Goal: Task Accomplishment & Management: Complete application form

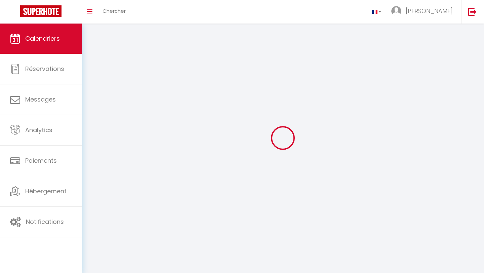
select select
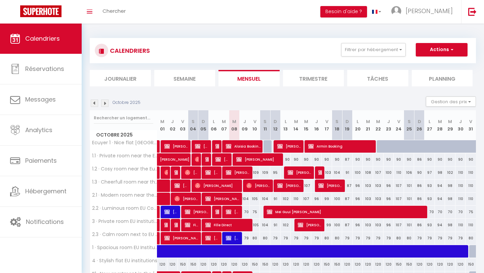
select select
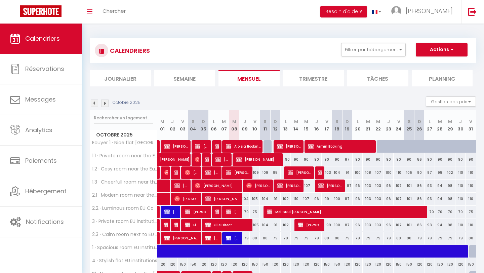
select select
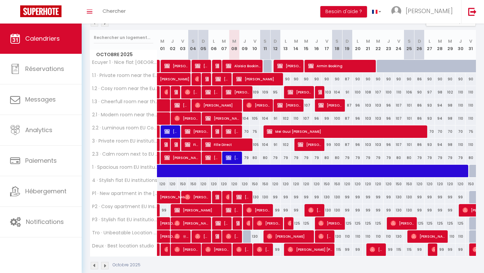
scroll to position [91, 0]
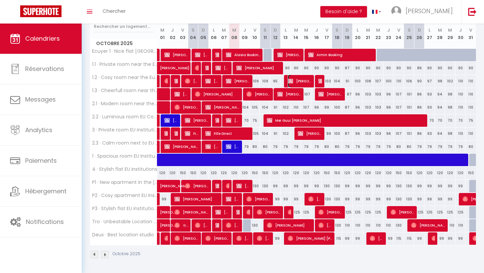
click at [294, 81] on span "[PERSON_NAME]" at bounding box center [299, 81] width 24 height 13
select select "OK"
select select "KO"
select select "0"
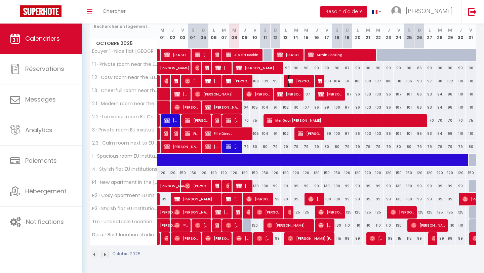
select select "1"
select select
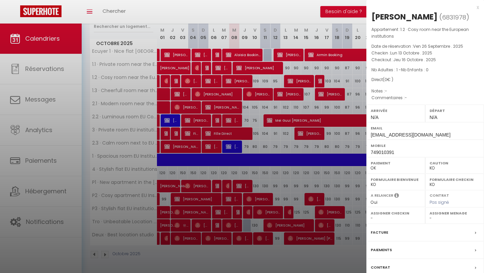
click at [312, 99] on div at bounding box center [242, 136] width 484 height 273
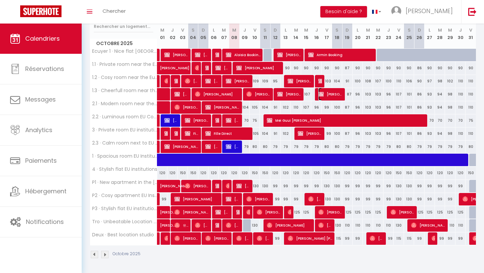
click at [322, 96] on img at bounding box center [320, 93] width 5 height 5
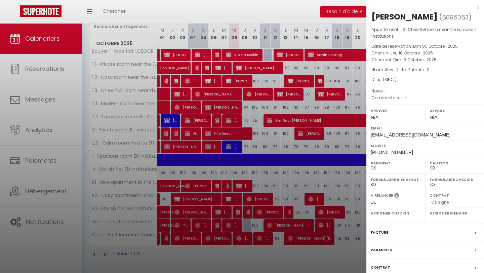
click at [480, 9] on div "x [PERSON_NAME] ( 6896063 ) Appartement : 1.3 · Cheerfull room near the Europea…" at bounding box center [425, 160] width 118 height 320
click at [478, 8] on div "x [PERSON_NAME] ( 6896063 ) Appartement : 1.3 · Cheerfull room near the Europea…" at bounding box center [425, 160] width 118 height 320
click at [476, 7] on div "x" at bounding box center [422, 7] width 112 height 8
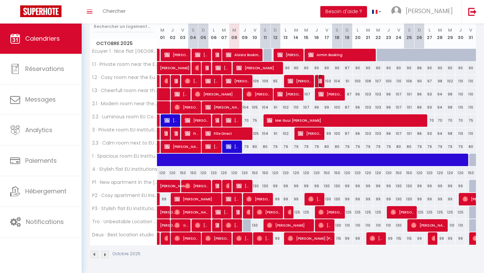
click at [321, 78] on img at bounding box center [320, 80] width 5 height 5
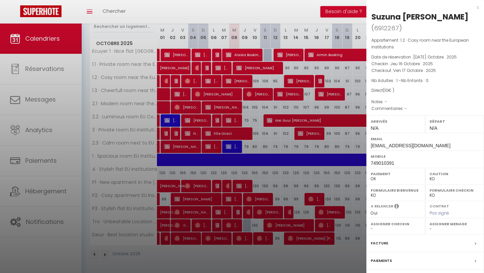
click at [478, 6] on div "x" at bounding box center [422, 7] width 112 height 8
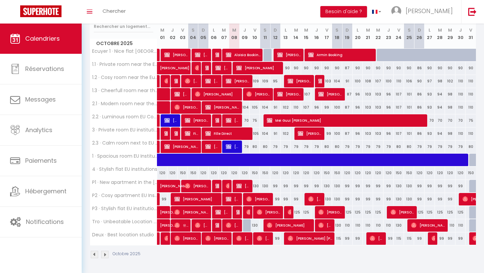
click at [322, 80] on div "103" at bounding box center [326, 81] width 10 height 12
type input "103"
type input "Ven 17 Octobre 2025"
type input "[PERSON_NAME] 18 Octobre 2025"
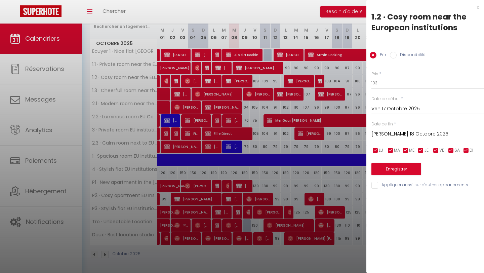
click at [319, 83] on div at bounding box center [242, 136] width 484 height 273
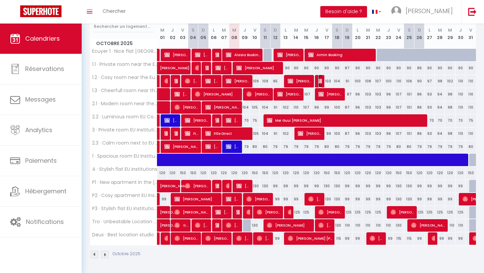
click at [319, 83] on img at bounding box center [320, 80] width 5 height 5
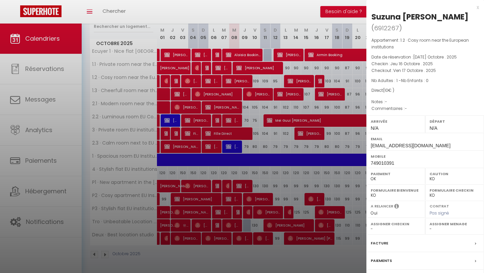
click at [306, 132] on div at bounding box center [242, 136] width 484 height 273
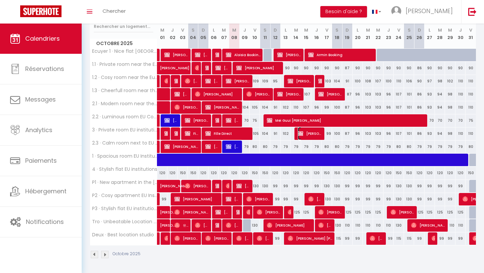
click at [301, 136] on span "[PERSON_NAME]" at bounding box center [310, 133] width 24 height 13
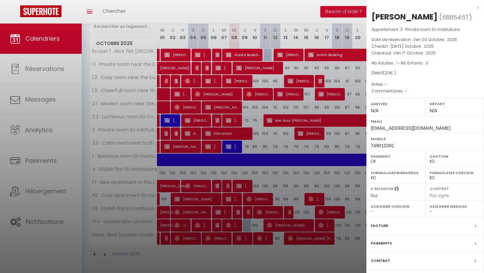
click at [478, 10] on div "x" at bounding box center [422, 7] width 112 height 8
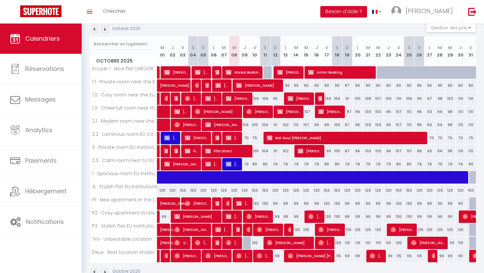
scroll to position [75, 0]
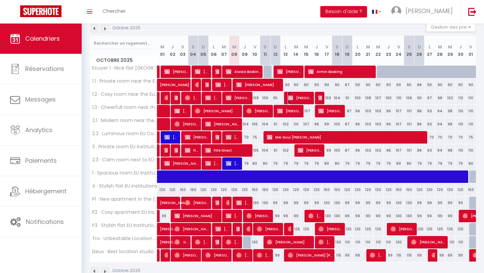
click at [298, 100] on span "[PERSON_NAME]" at bounding box center [299, 97] width 24 height 13
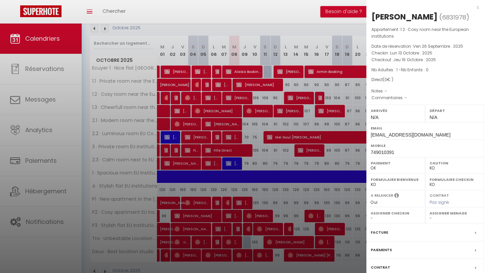
click at [324, 98] on div at bounding box center [242, 136] width 484 height 273
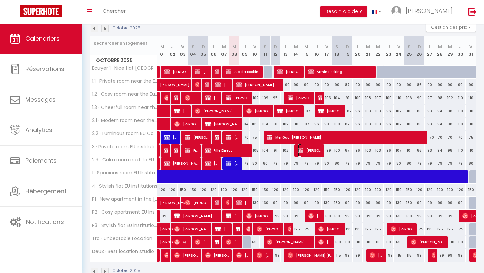
click at [312, 148] on span "[PERSON_NAME]" at bounding box center [310, 150] width 24 height 13
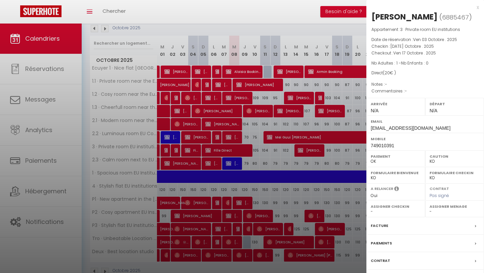
click at [477, 9] on div "x" at bounding box center [422, 7] width 112 height 8
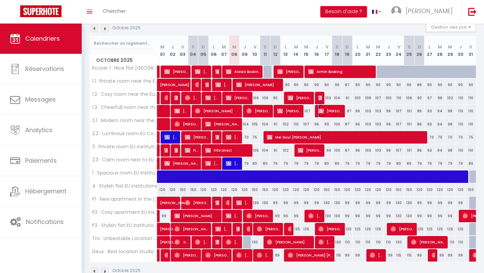
click at [328, 112] on span "[PERSON_NAME]" at bounding box center [330, 110] width 24 height 13
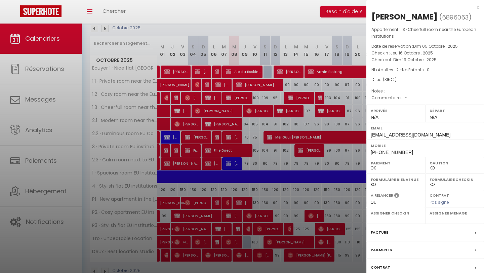
click at [307, 97] on div at bounding box center [242, 136] width 484 height 273
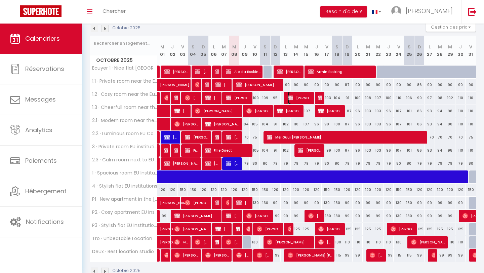
click at [307, 97] on span "[PERSON_NAME]" at bounding box center [299, 97] width 24 height 13
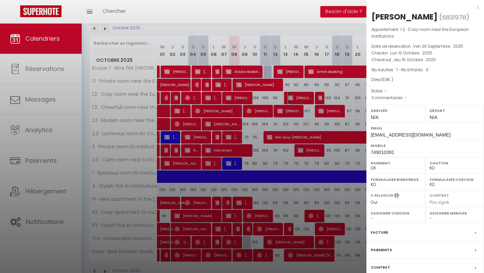
scroll to position [91, 0]
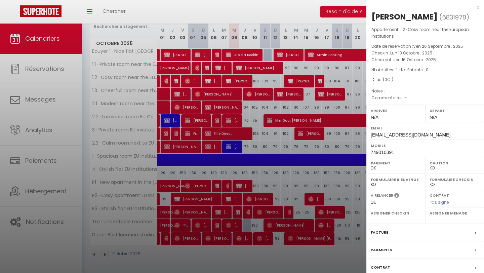
click at [391, 235] on div "Facture" at bounding box center [425, 232] width 118 height 17
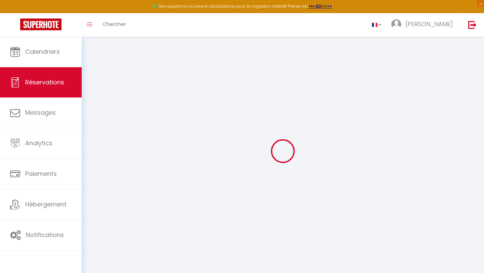
type input "[PERSON_NAME]"
type input "[EMAIL_ADDRESS][DOMAIN_NAME]"
type input "749010391"
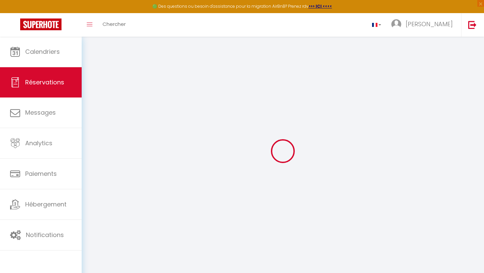
type input "1040"
type input "[STREET_ADDRESS]"
type input "[GEOGRAPHIC_DATA]"
select select "BE"
select select "71919"
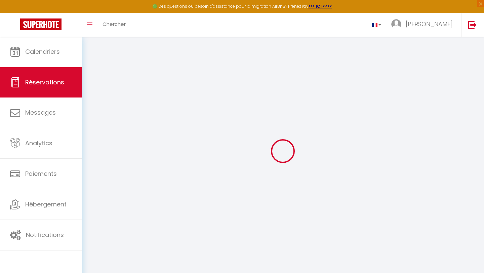
select select "1"
type input "Lun 13 Octobre 2025"
select select
type input "Jeu 16 Octobre 2025"
select select
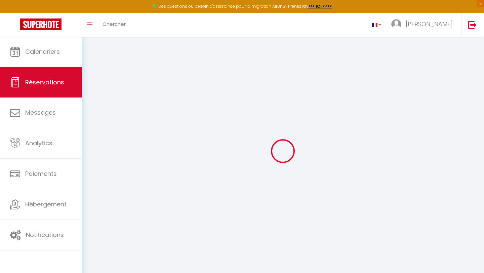
type input "1"
select select "12"
select select
type input "0"
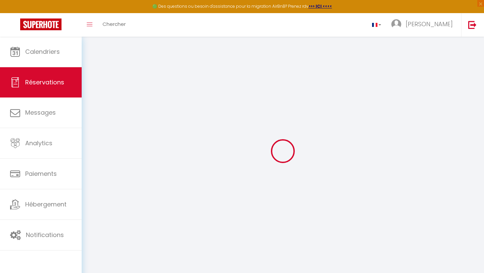
type input "0"
select select
select select "14"
select select
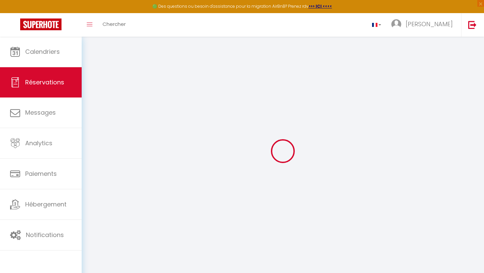
select select
checkbox input "true"
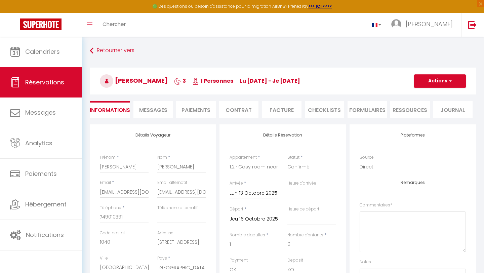
select select
checkbox input "true"
select select
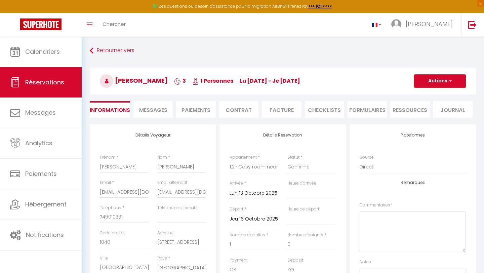
select select
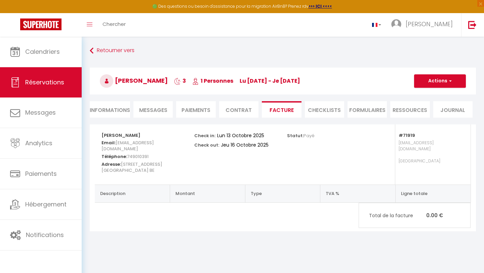
click at [122, 112] on li "Informations" at bounding box center [110, 109] width 40 height 16
select select
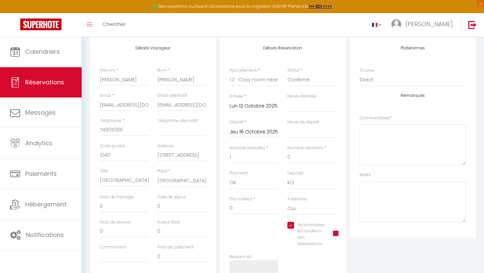
scroll to position [125, 0]
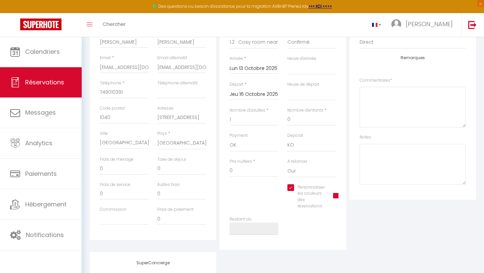
click at [335, 197] on span at bounding box center [335, 195] width 5 height 5
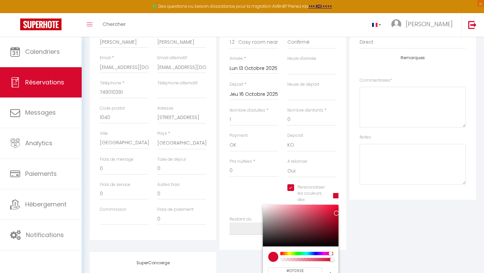
select select
checkbox input "true"
type input "#090FD7"
click at [314, 254] on div at bounding box center [306, 252] width 51 height 3
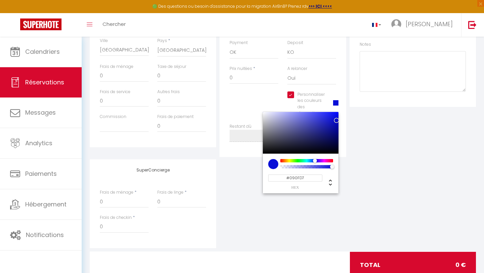
scroll to position [239, 0]
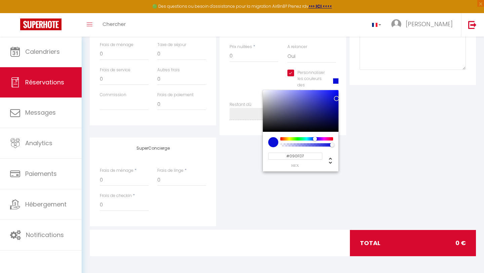
click at [401, 191] on div "SuperConcierge Frais de ménage * 0 Frais [PERSON_NAME] * 0 Frais de checkin * 0" at bounding box center [282, 181] width 389 height 89
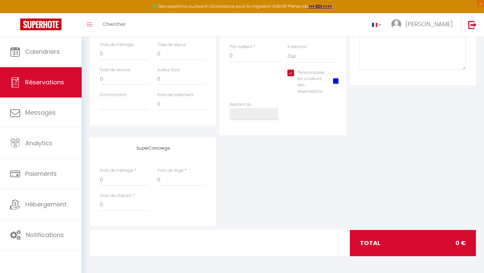
scroll to position [0, 0]
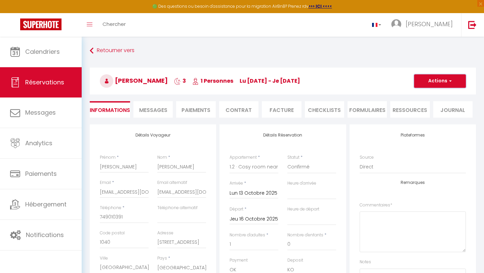
click at [449, 82] on span "button" at bounding box center [449, 81] width 4 height 6
click at [437, 95] on link "Enregistrer" at bounding box center [432, 95] width 53 height 9
select select "not_cancelled"
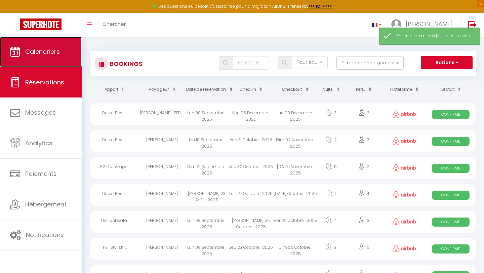
click at [51, 55] on span "Calendriers" at bounding box center [42, 51] width 35 height 8
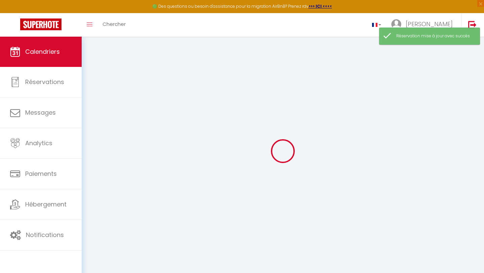
select select
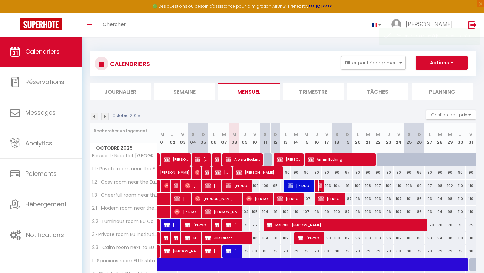
click at [320, 185] on img at bounding box center [320, 185] width 5 height 5
select select "OK"
select select "KO"
select select "0"
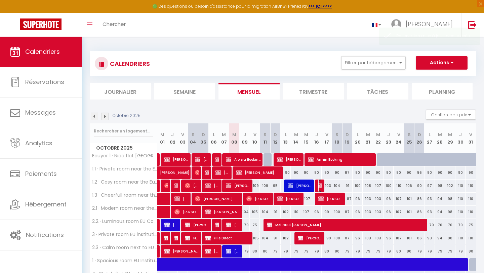
select select "1"
select select
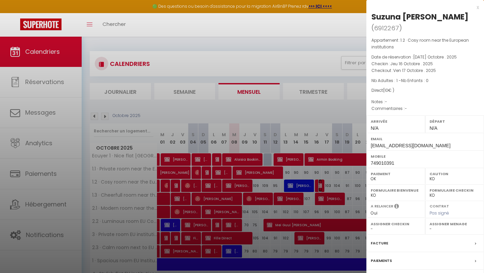
scroll to position [104, 0]
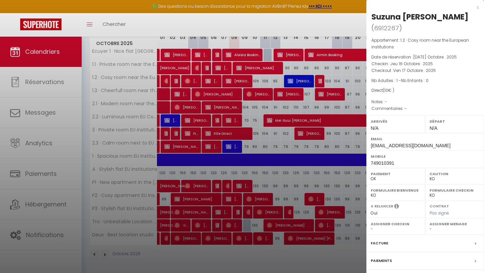
click at [392, 236] on div "Facture" at bounding box center [425, 242] width 118 height 17
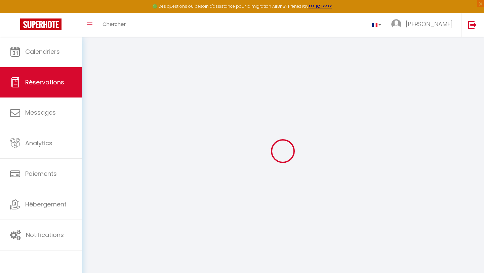
type input "Suzuna"
type input "[PERSON_NAME]"
type input "[EMAIL_ADDRESS][DOMAIN_NAME]"
type input "749010391"
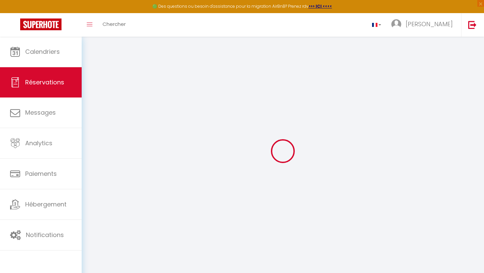
type input "1000"
type input "Rue [PERSON_NAME]"
type input "[GEOGRAPHIC_DATA]"
select select "BE"
select select "71919"
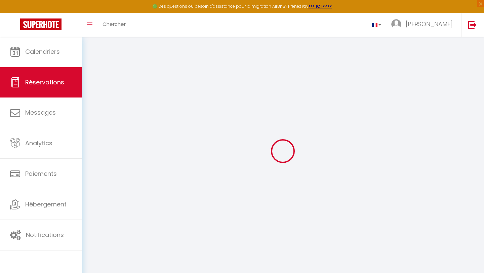
select select "1"
type input "Jeu 16 Octobre 2025"
select select
type input "Ven 17 Octobre 2025"
select select
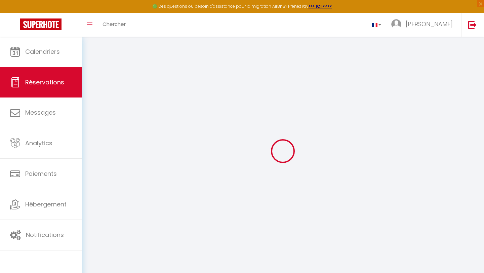
type input "1"
select select "12"
select select
type input "10"
checkbox input "true"
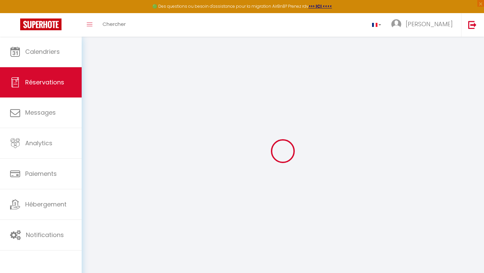
type input "0"
select select
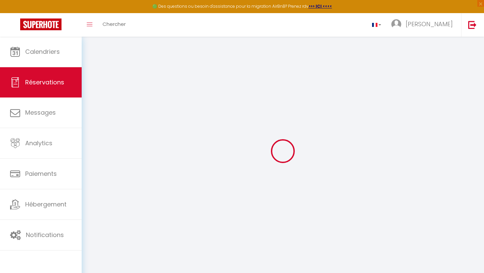
select select "14"
checkbox input "true"
select select
checkbox input "true"
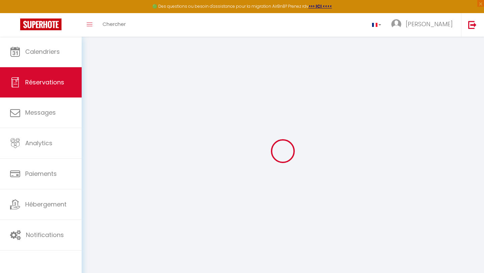
select select
checkbox input "true"
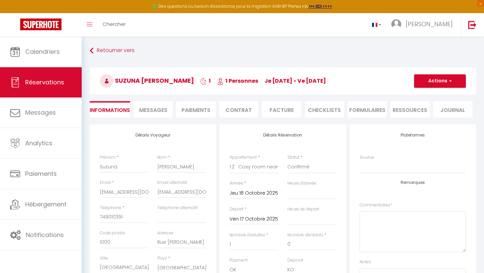
select select
checkbox input "true"
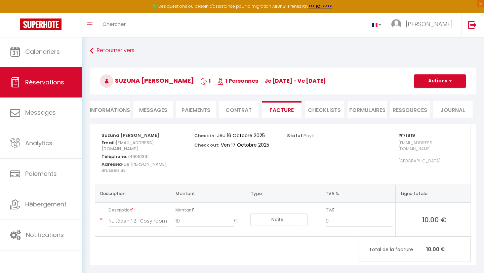
click at [107, 112] on li "Informations" at bounding box center [110, 109] width 40 height 16
select select
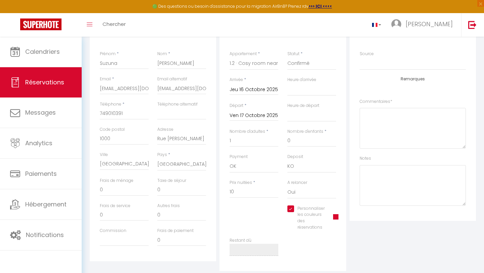
scroll to position [116, 0]
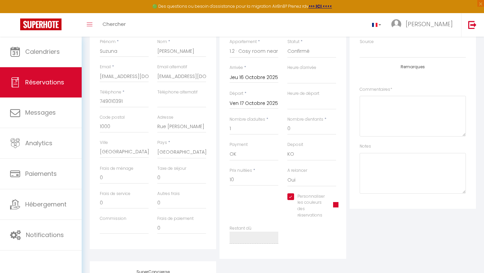
click at [335, 205] on span at bounding box center [335, 204] width 5 height 5
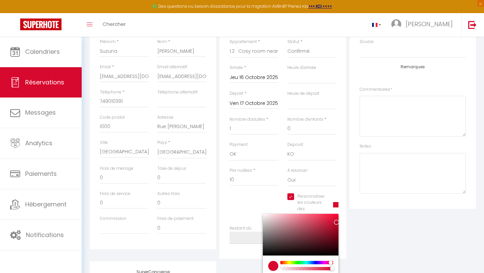
select select
checkbox input "true"
type input "#0B09D7"
click at [314, 262] on div at bounding box center [306, 262] width 51 height 3
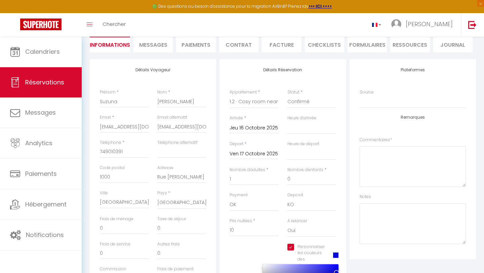
scroll to position [0, 0]
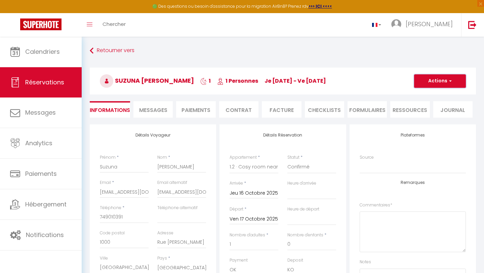
click at [456, 78] on button "Actions" at bounding box center [440, 80] width 52 height 13
click at [447, 96] on link "Enregistrer" at bounding box center [432, 95] width 53 height 9
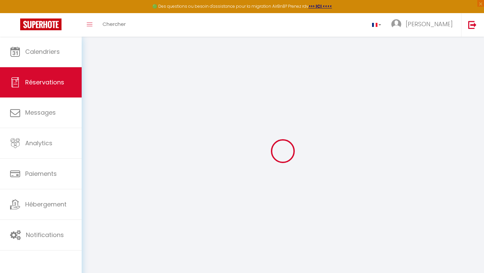
select select "not_cancelled"
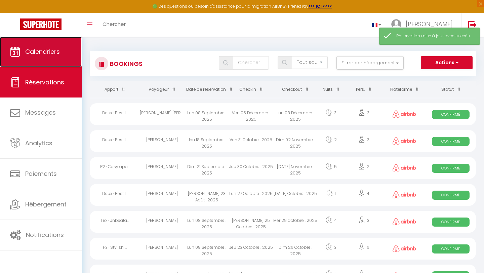
click at [43, 59] on link "Calendriers" at bounding box center [41, 52] width 82 height 30
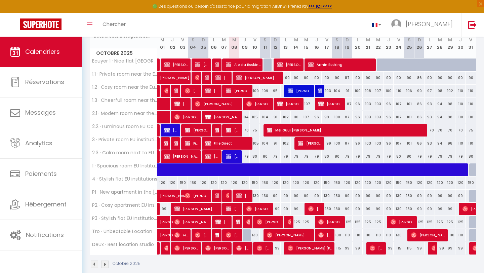
scroll to position [104, 0]
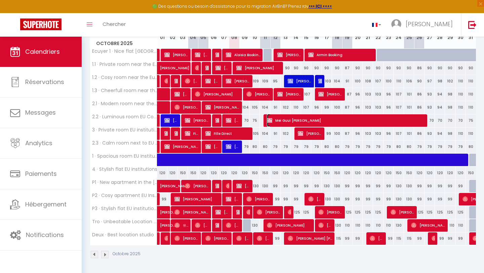
click at [307, 119] on span "Mei Guui [PERSON_NAME]" at bounding box center [346, 120] width 159 height 13
select select "OK"
select select "KO"
select select "0"
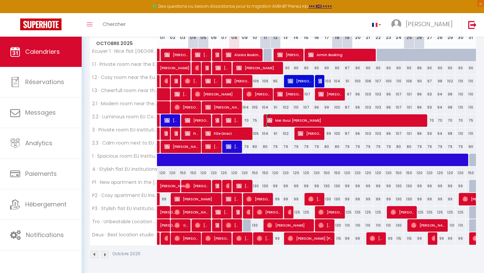
select select "1"
select select
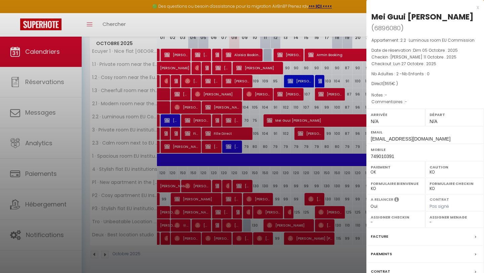
click at [307, 134] on div at bounding box center [242, 136] width 484 height 273
